Goal: Find specific page/section: Find specific page/section

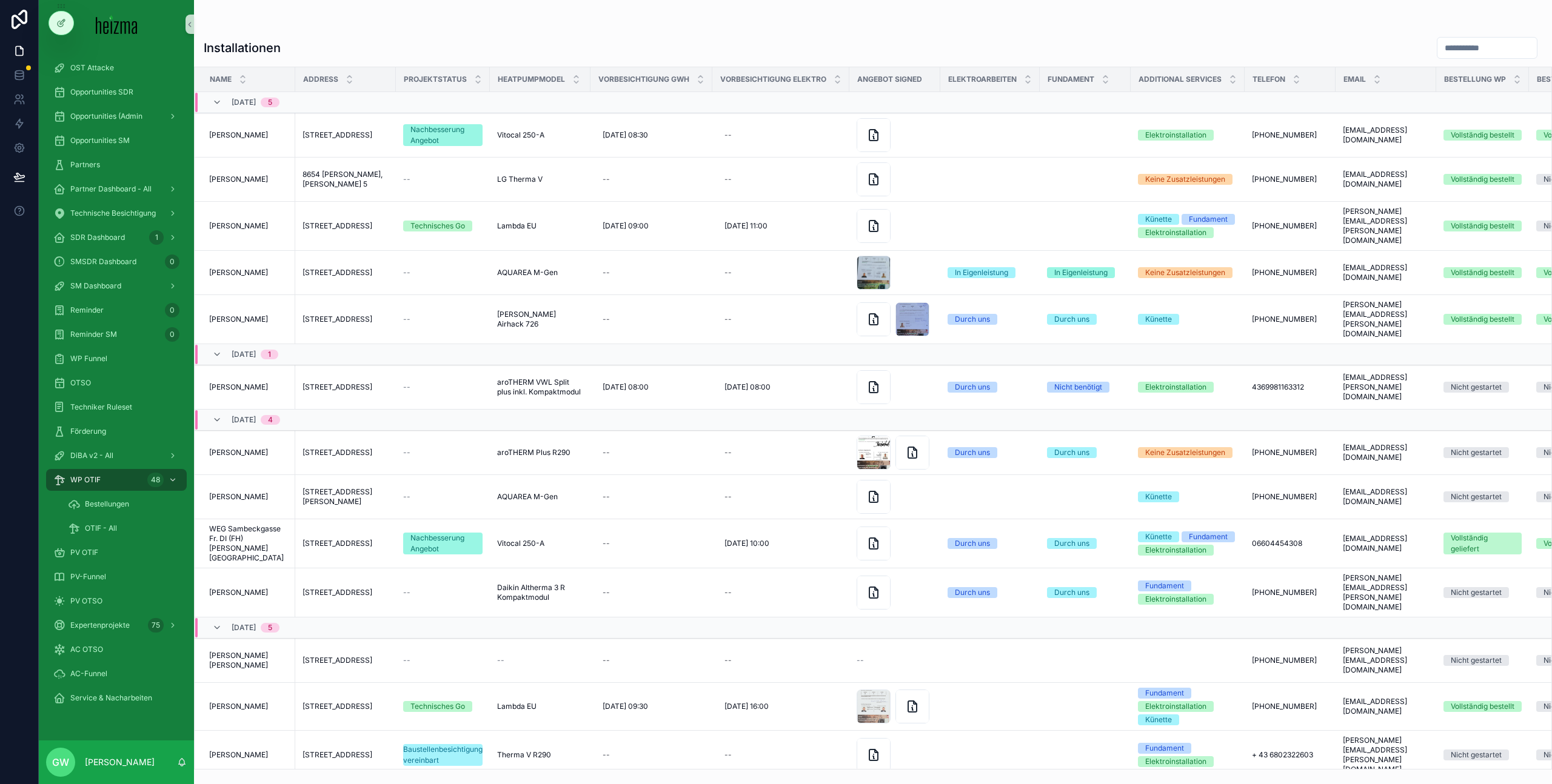
click at [555, 37] on div "Installationen" at bounding box center [873, 47] width 1338 height 23
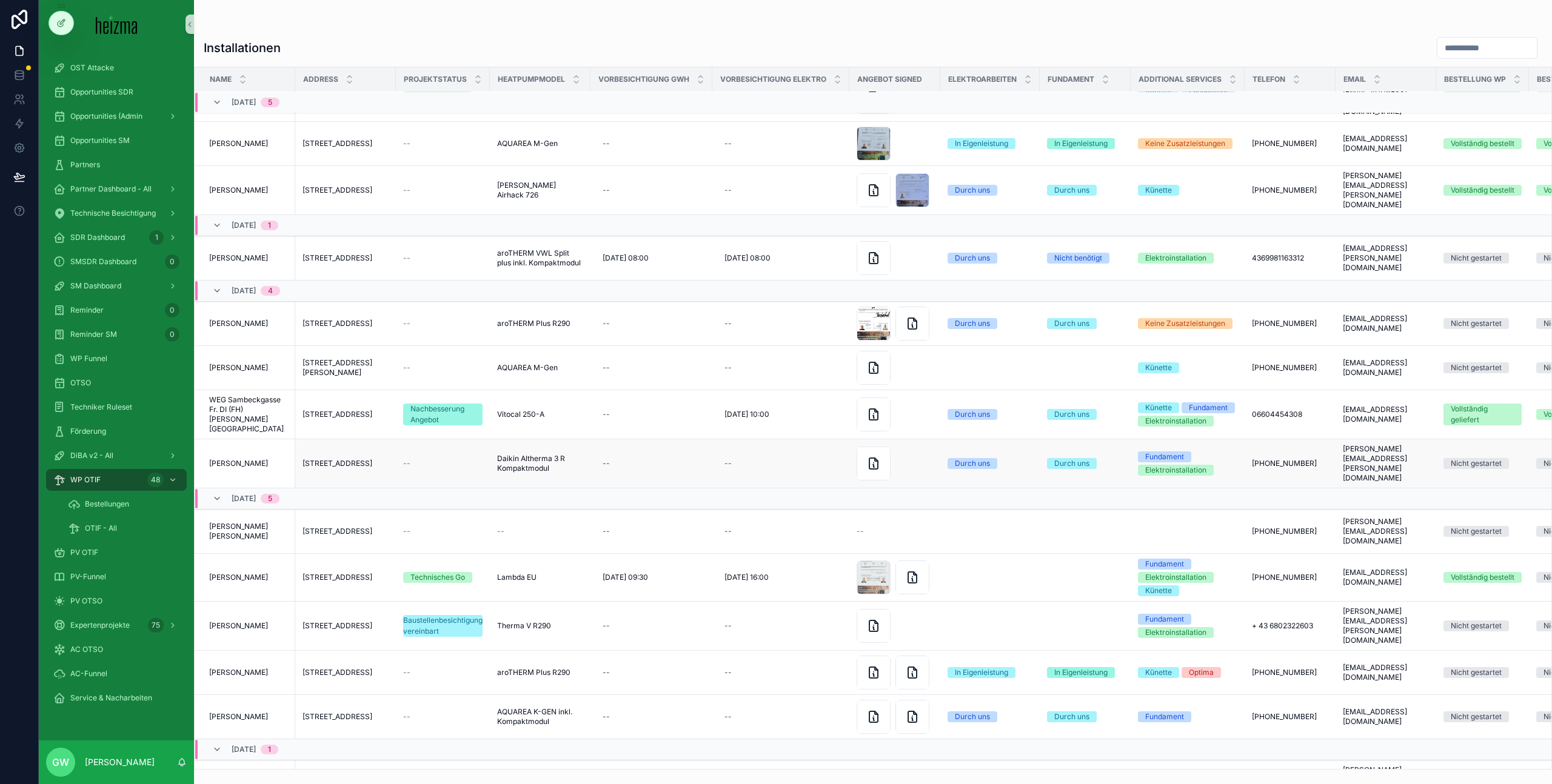
click at [249, 459] on span "[PERSON_NAME]" at bounding box center [238, 464] width 59 height 9
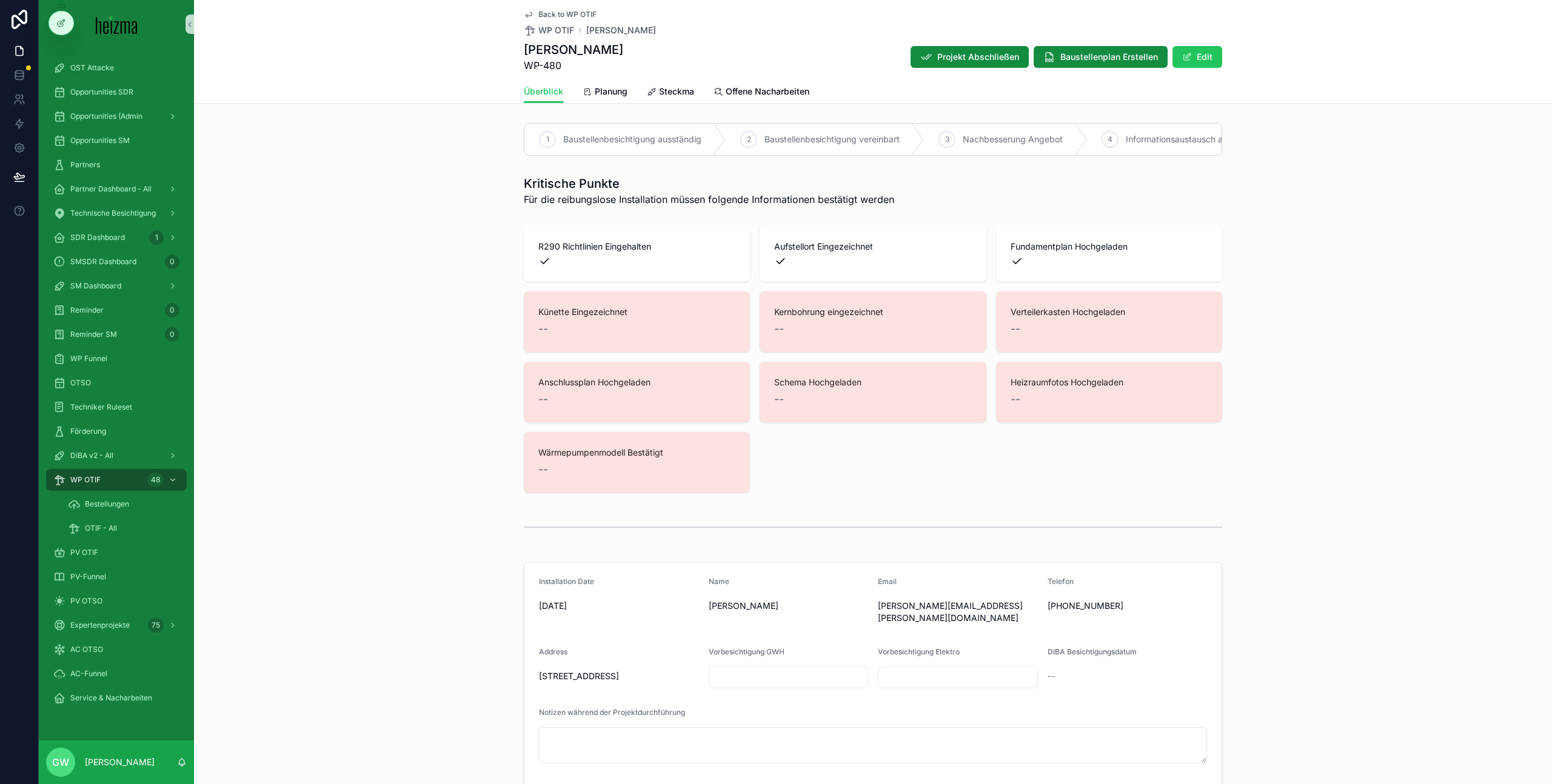
scroll to position [138, 0]
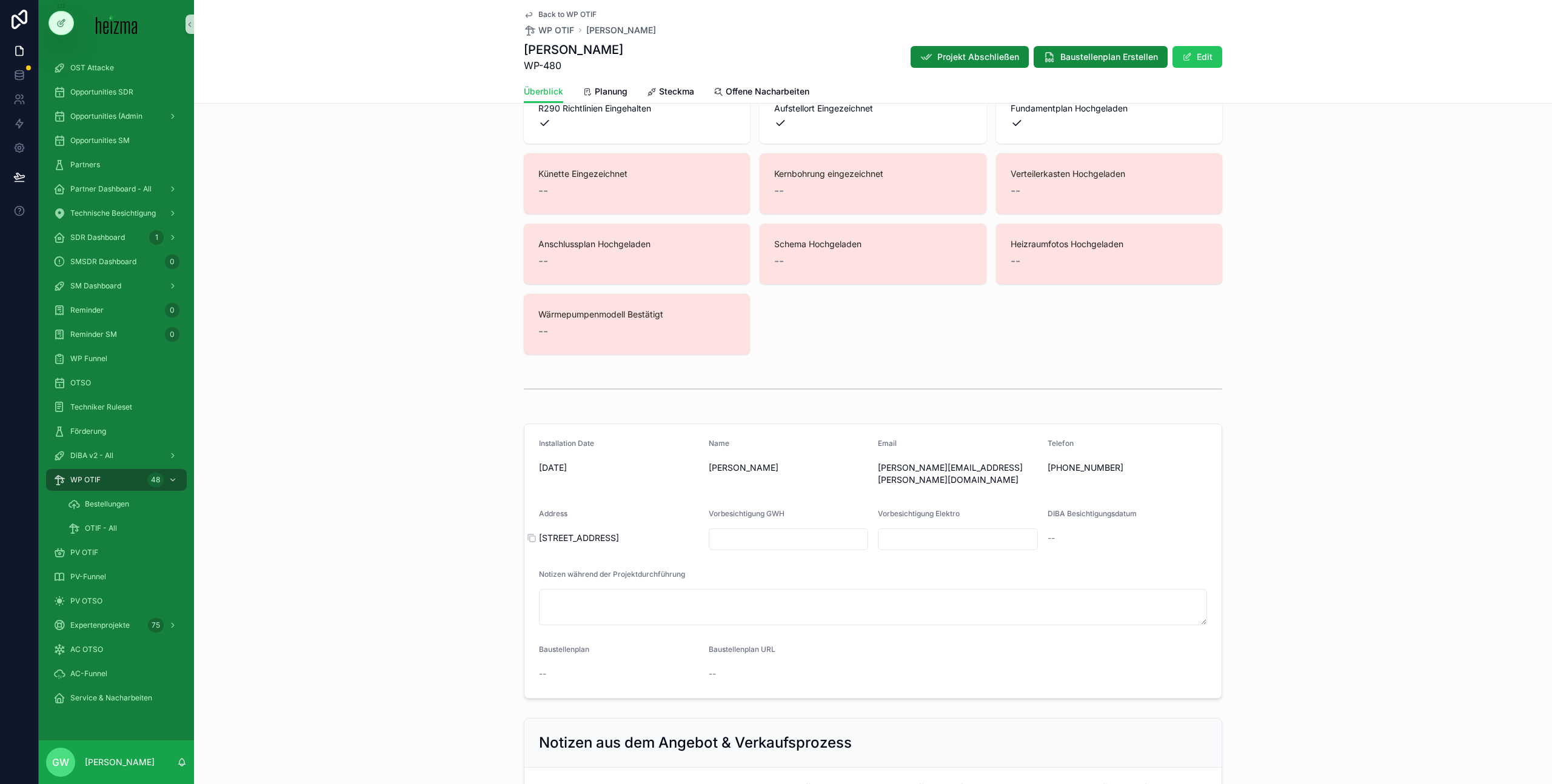
click at [590, 533] on span "[STREET_ADDRESS]" at bounding box center [619, 538] width 160 height 12
copy div "[STREET_ADDRESS]"
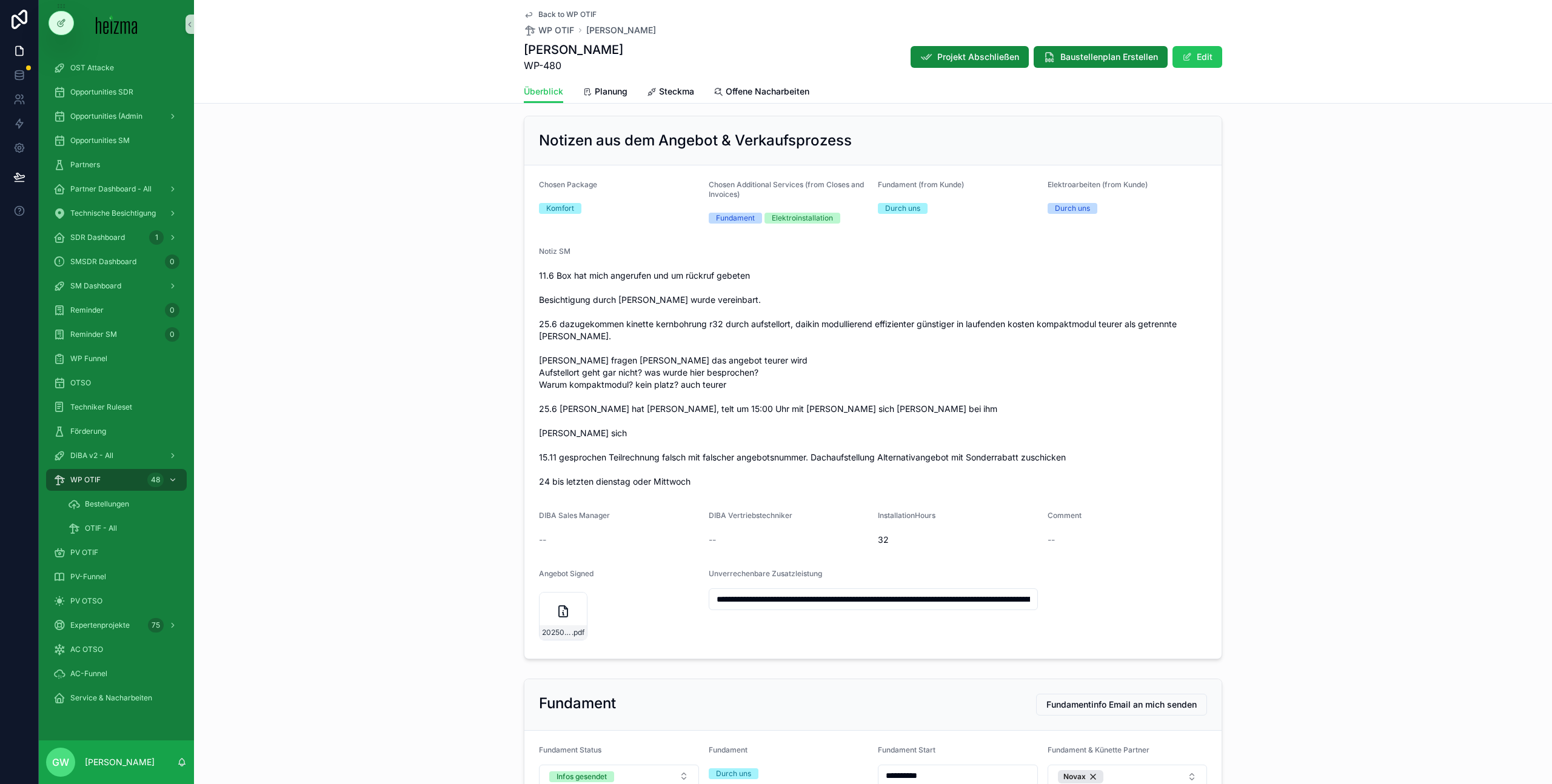
scroll to position [545, 0]
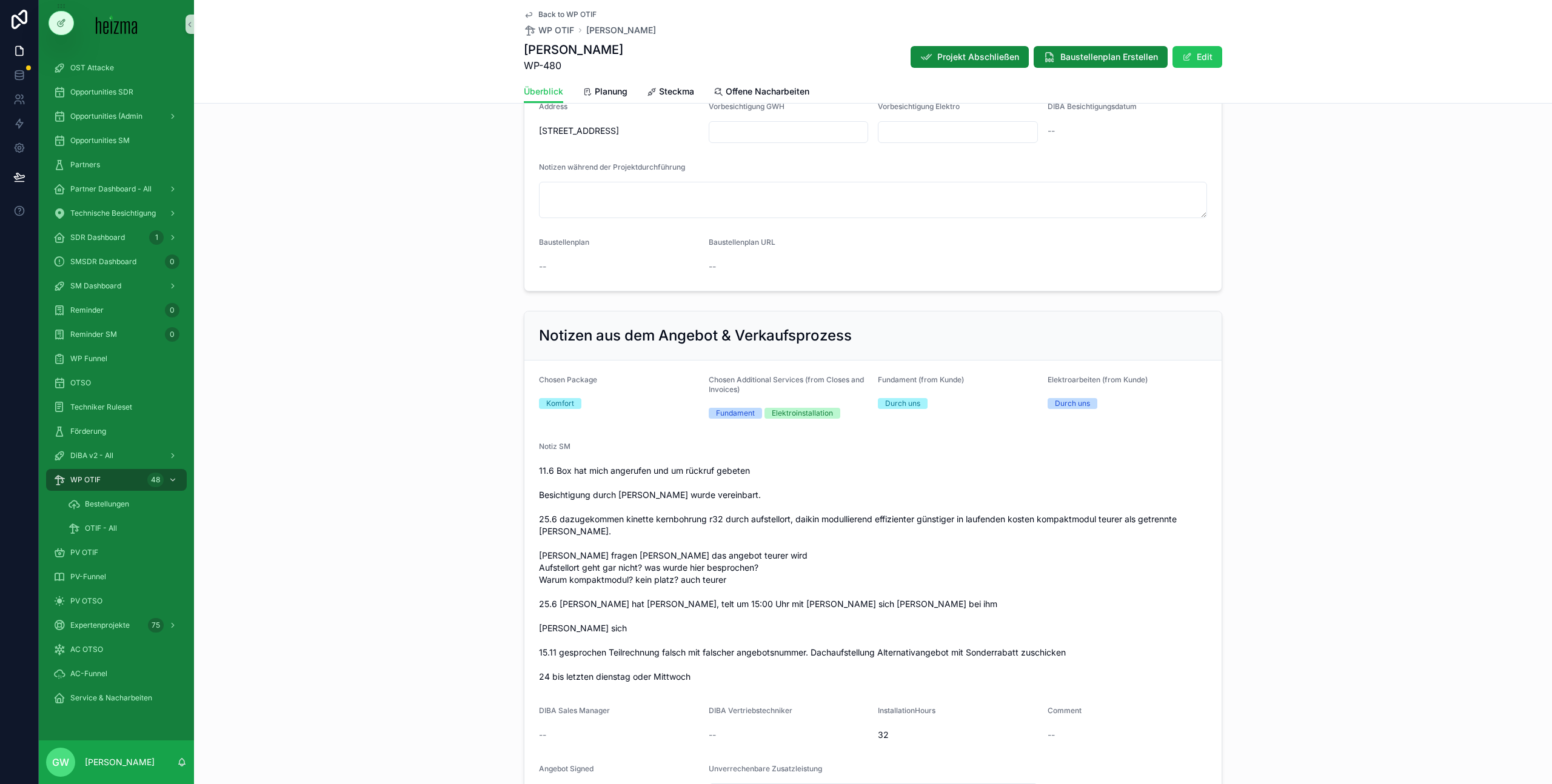
click at [499, 417] on div "Notizen aus dem Angebot & Verkaufsprozess Chosen Package Komfort Chosen Additio…" at bounding box center [873, 582] width 1358 height 554
click at [490, 384] on div "Notizen aus dem Angebot & Verkaufsprozess Chosen Package Komfort Chosen Additio…" at bounding box center [873, 582] width 1358 height 554
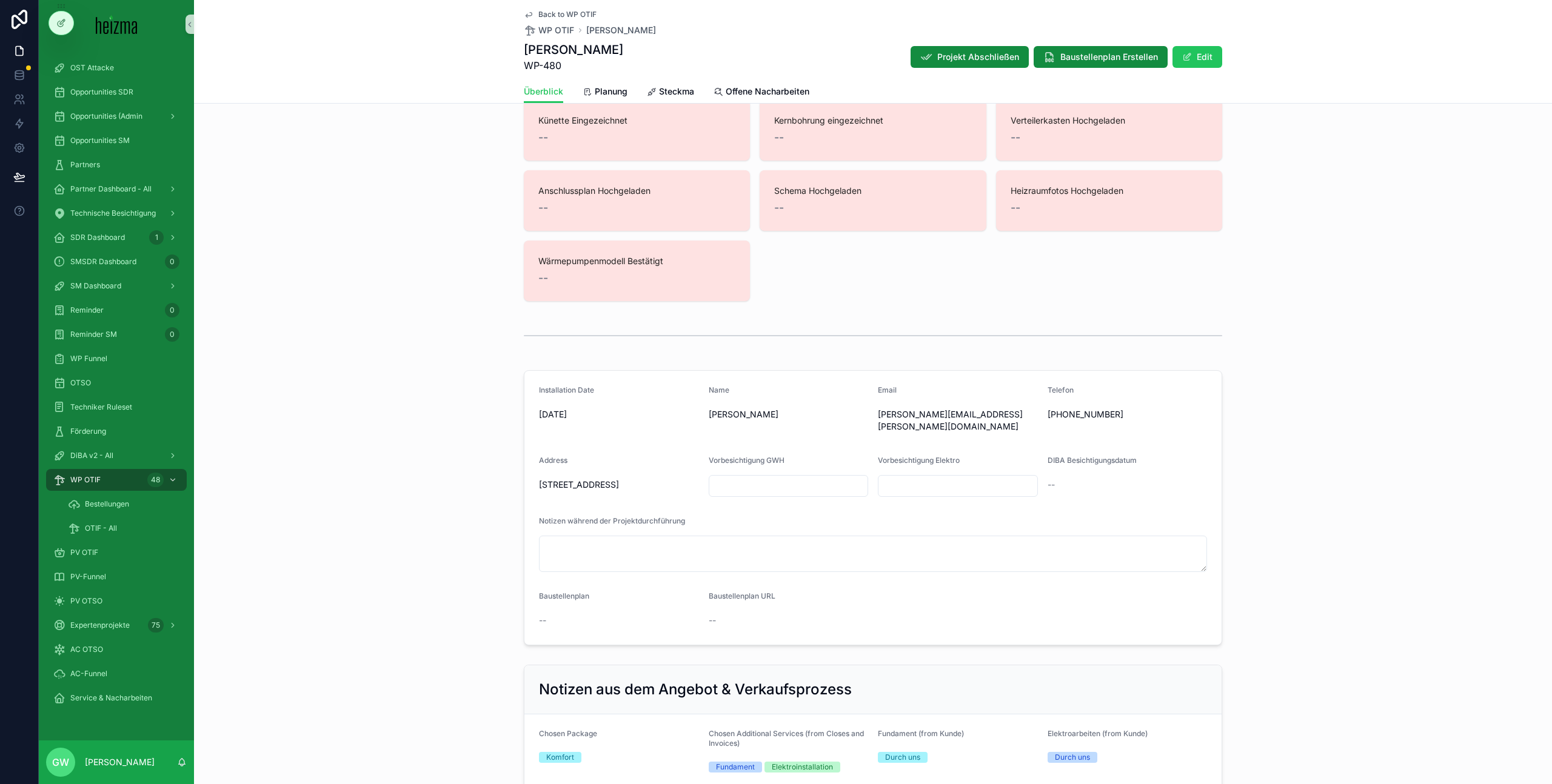
scroll to position [0, 0]
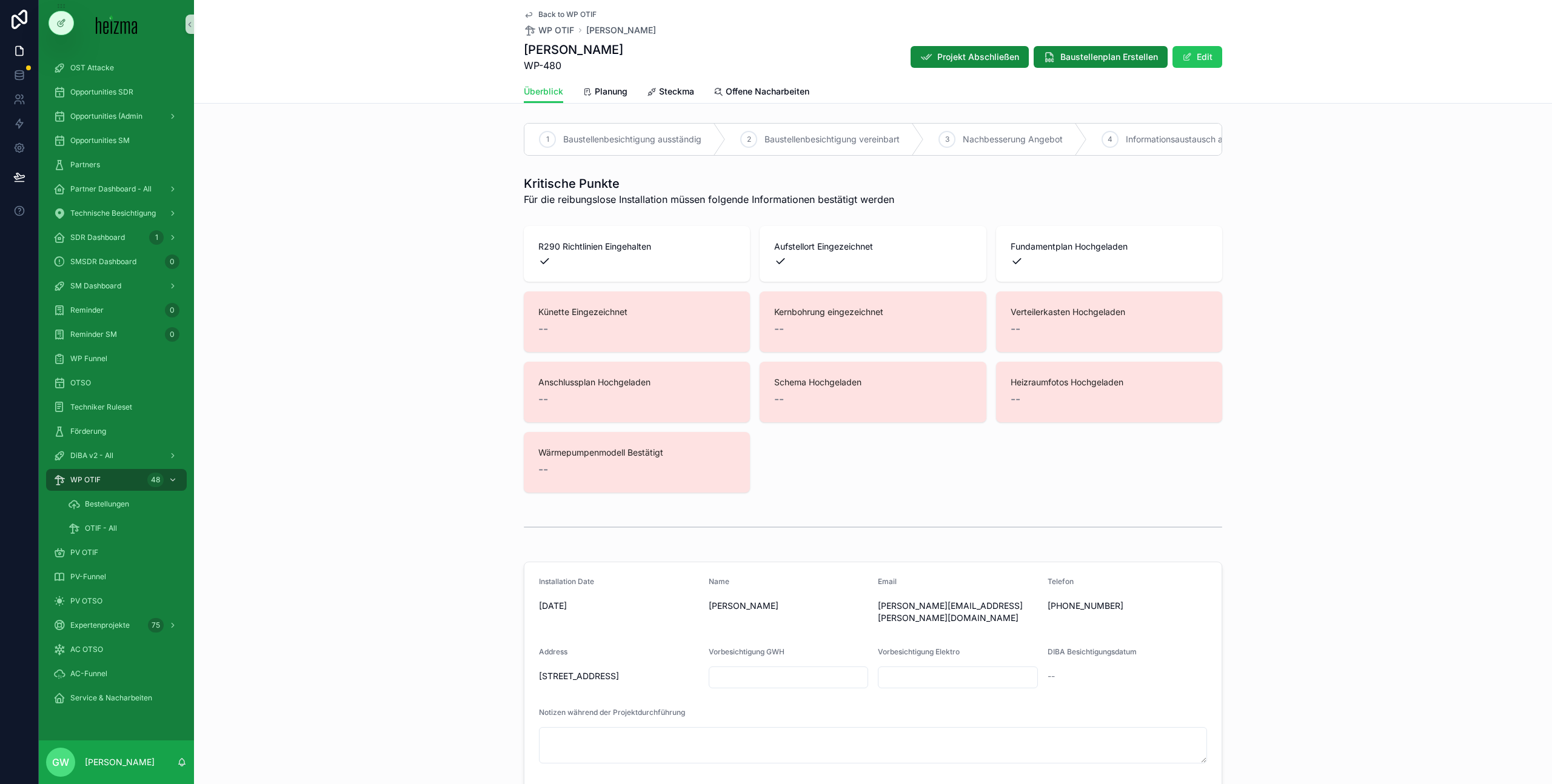
click at [1329, 318] on div "R290 Richtlinien Eingehalten Aufstellort Eingezeichnet Fundamentplan Hochgelade…" at bounding box center [873, 359] width 1358 height 276
